Goal: Task Accomplishment & Management: Complete application form

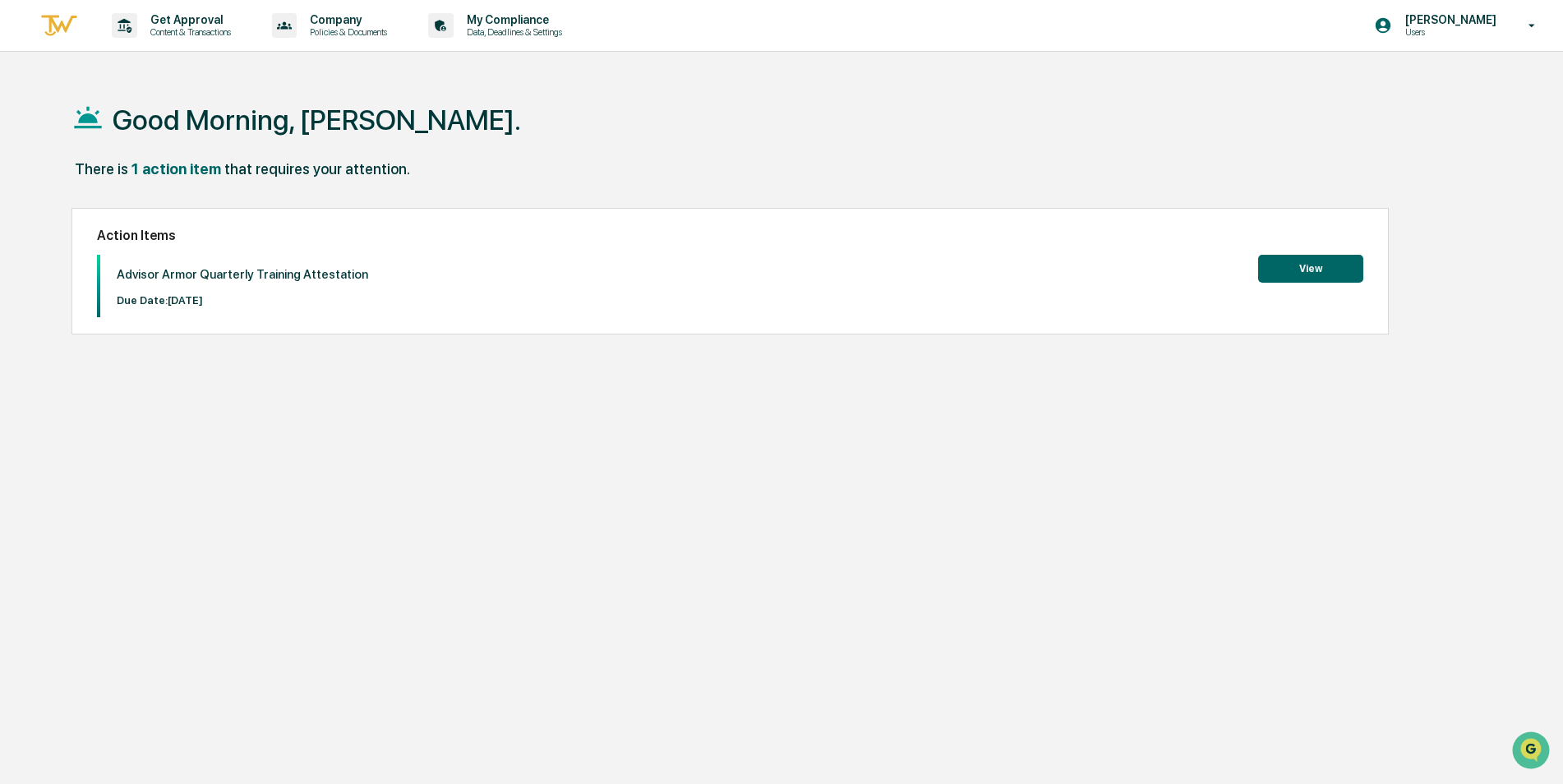
click at [1301, 275] on button "View" at bounding box center [1311, 269] width 105 height 28
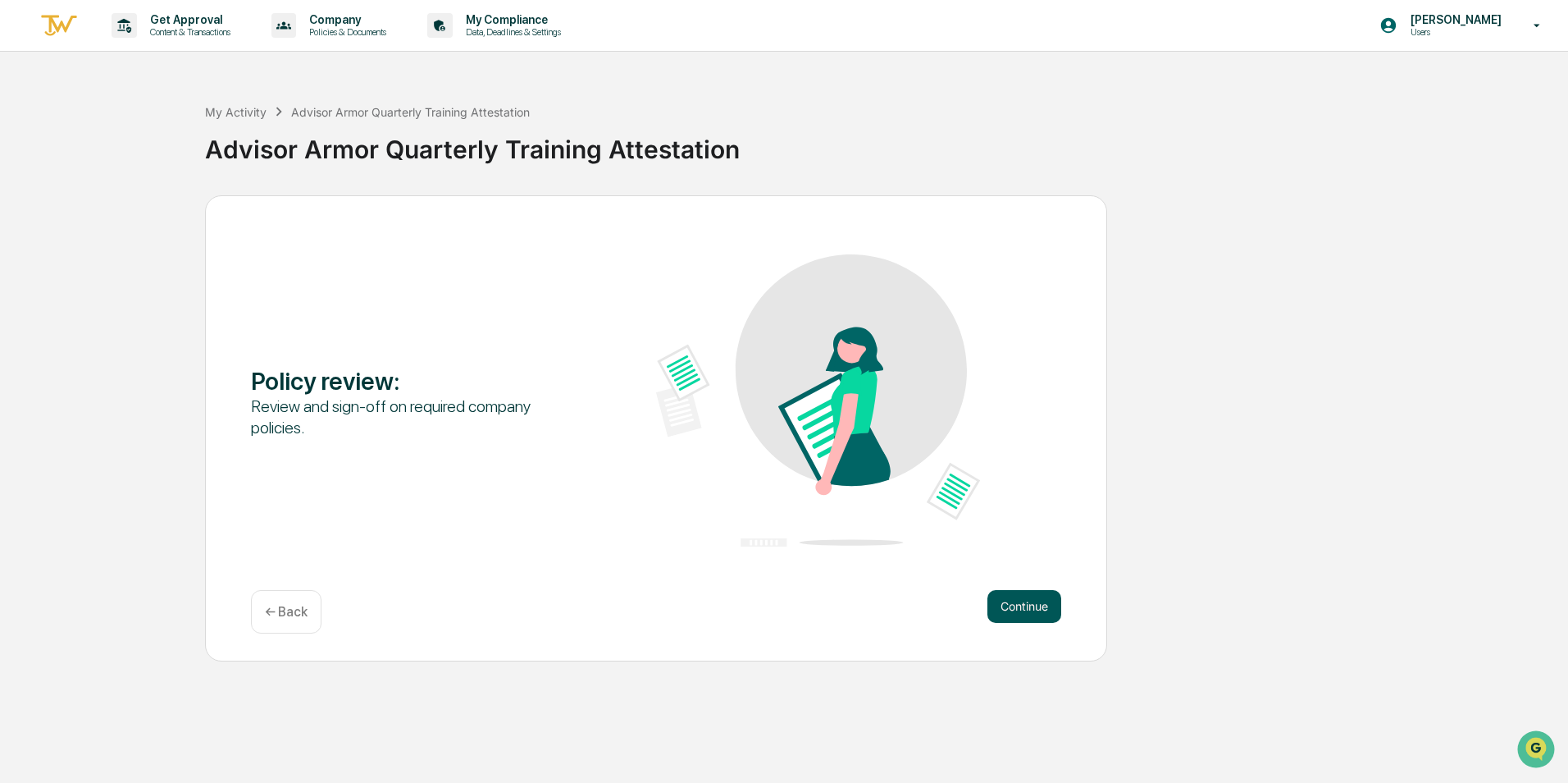
click at [1045, 604] on button "Continue" at bounding box center [1024, 606] width 74 height 33
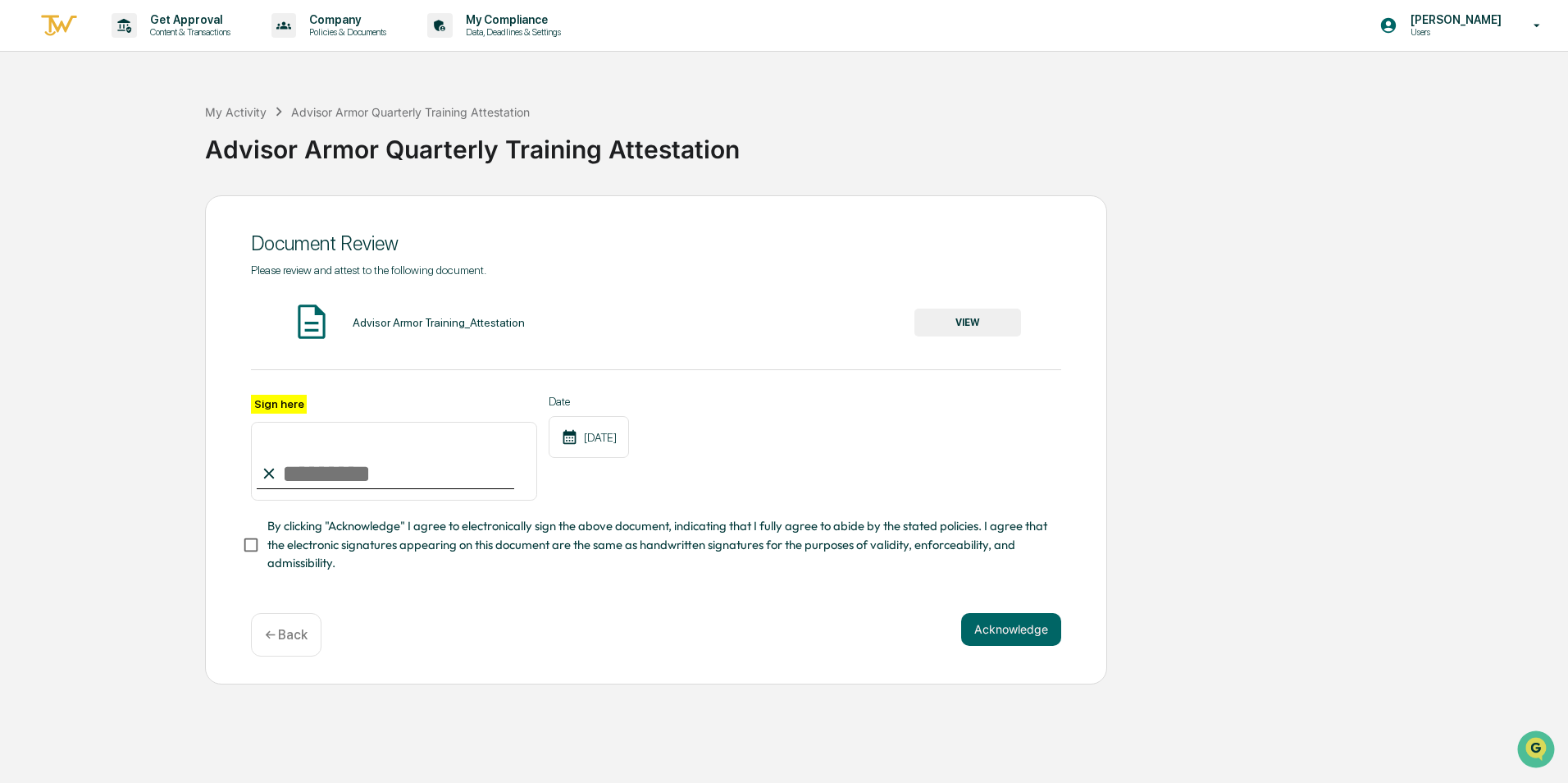
click at [967, 325] on button "VIEW" at bounding box center [968, 323] width 107 height 28
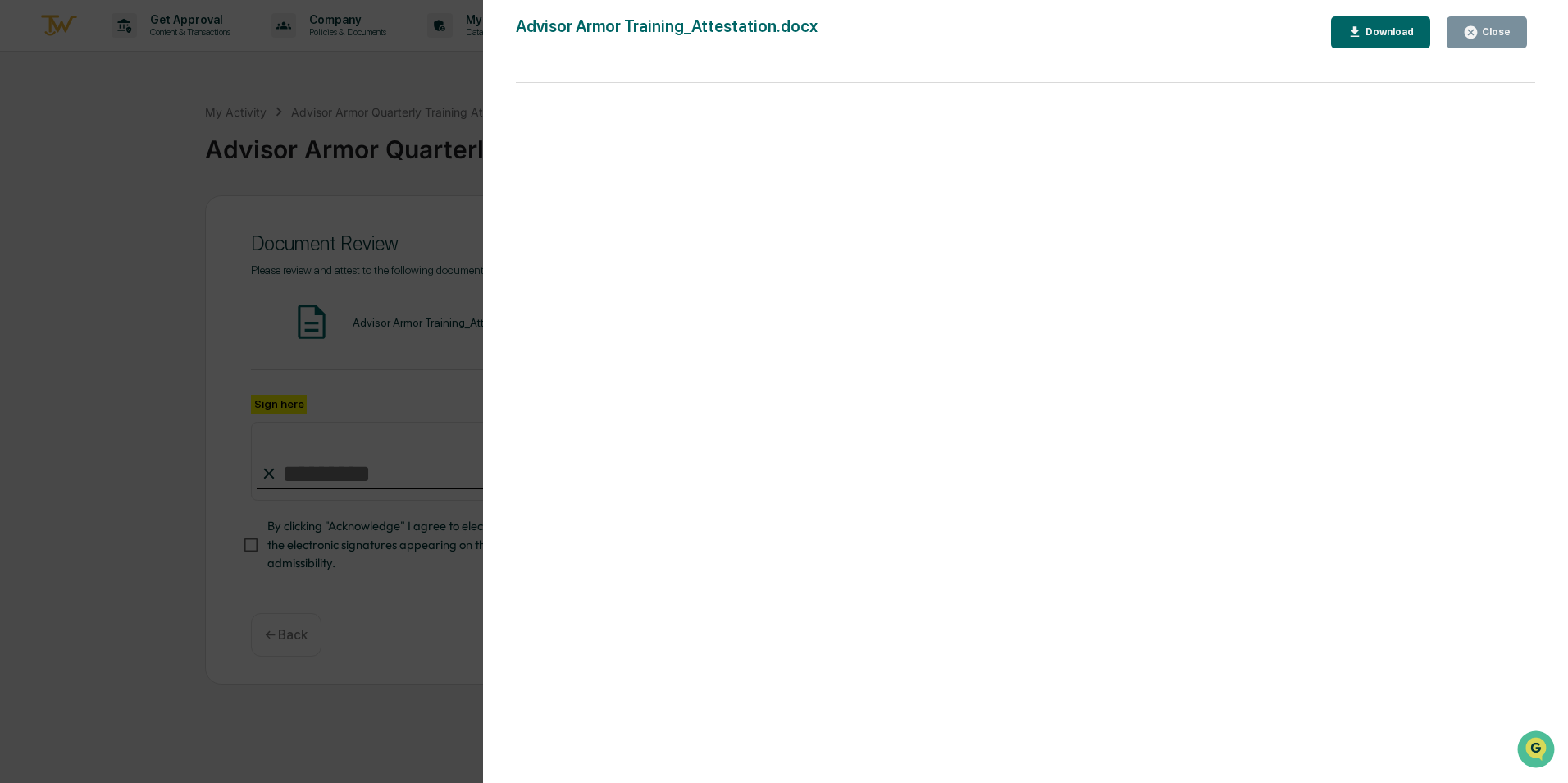
click at [1468, 32] on icon "button" at bounding box center [1471, 32] width 12 height 12
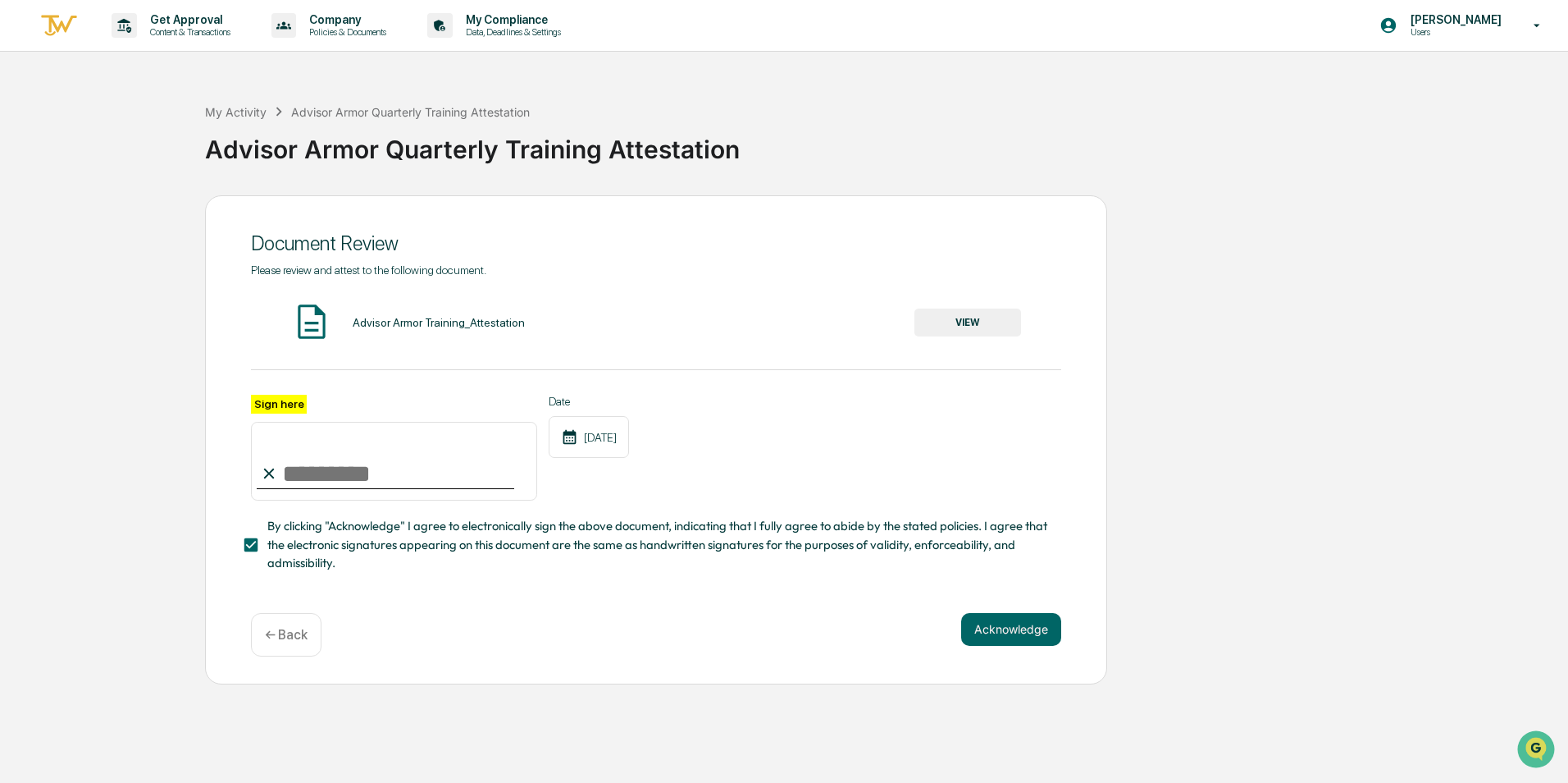
click at [337, 474] on input "Sign here" at bounding box center [394, 461] width 286 height 79
type input "**********"
click at [988, 621] on button "Acknowledge" at bounding box center [1011, 629] width 100 height 33
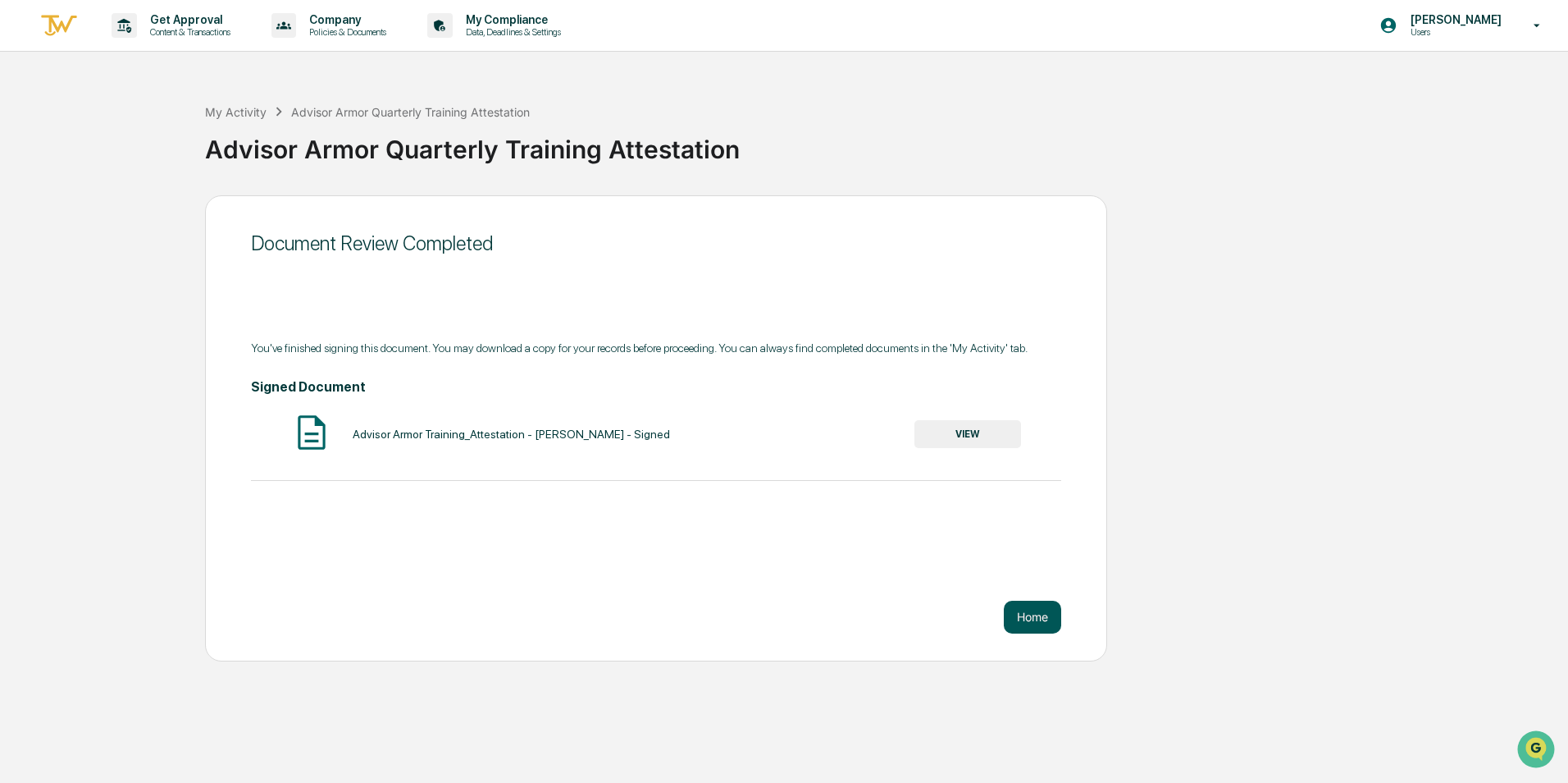
click at [1038, 608] on button "Home" at bounding box center [1032, 617] width 57 height 33
